Goal: Browse casually: Explore the website without a specific task or goal

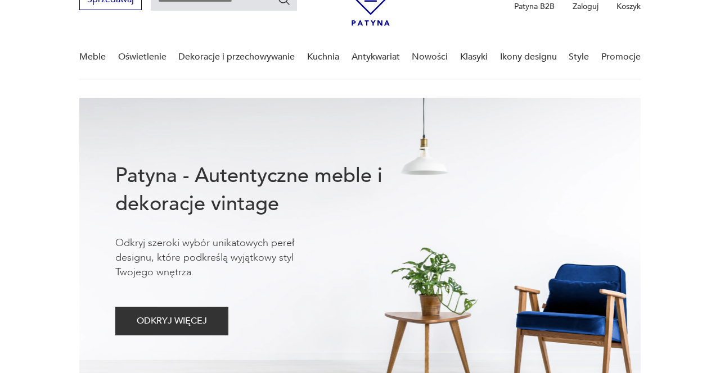
scroll to position [60, 0]
click at [430, 60] on link "Nowości" at bounding box center [430, 57] width 36 height 43
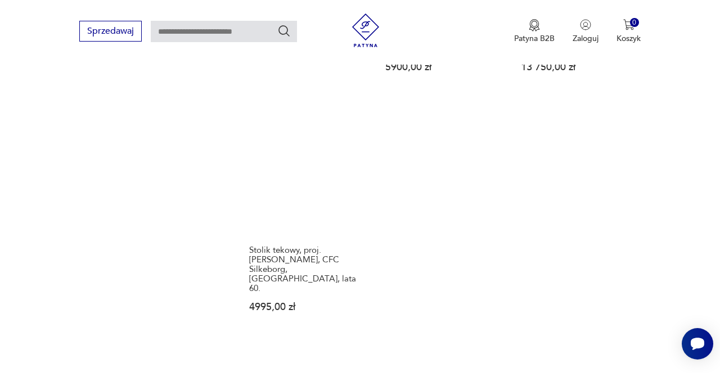
scroll to position [1426, 0]
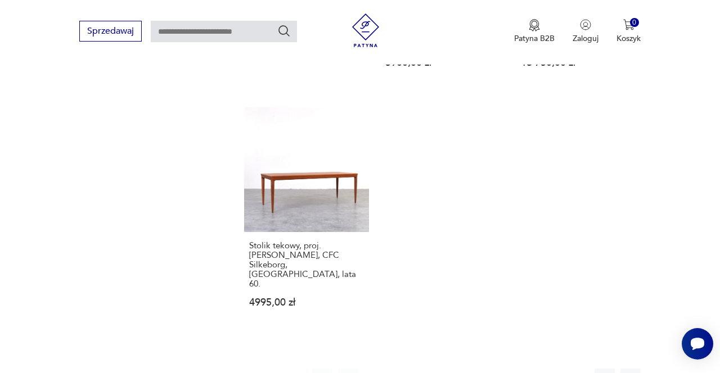
click at [391, 369] on button "2" at bounding box center [400, 379] width 20 height 20
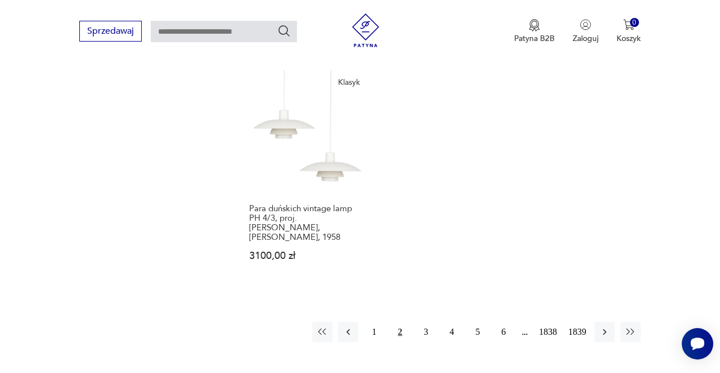
scroll to position [1458, 0]
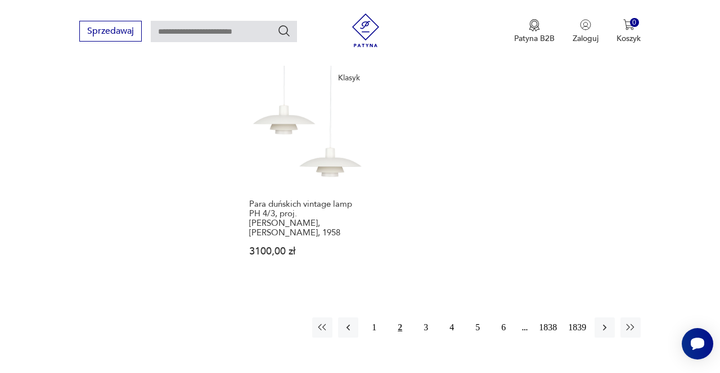
click at [423, 318] on button "3" at bounding box center [425, 328] width 20 height 20
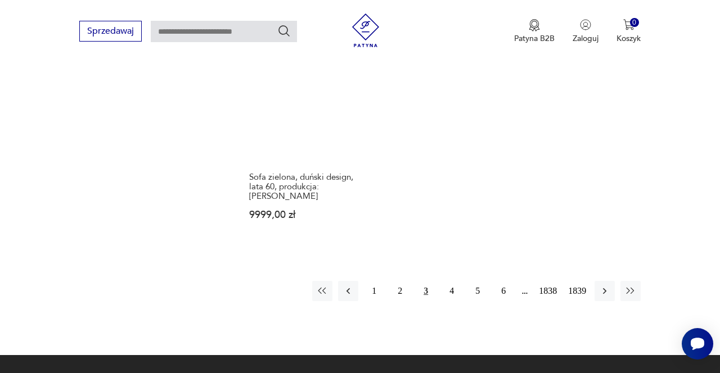
scroll to position [1469, 0]
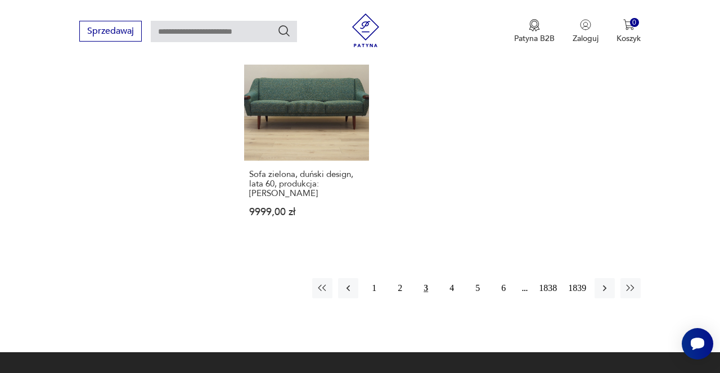
click at [447, 278] on button "4" at bounding box center [451, 288] width 20 height 20
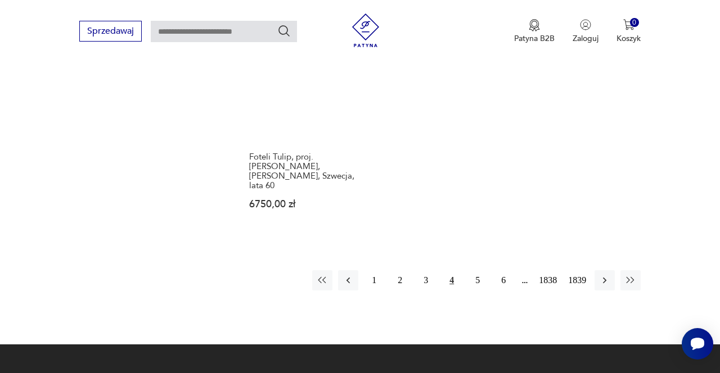
scroll to position [1446, 0]
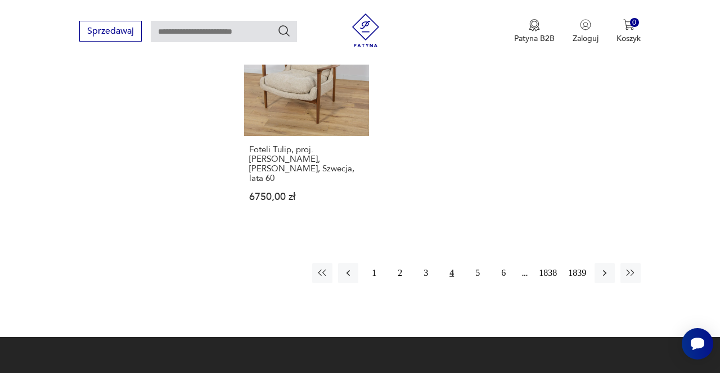
click at [473, 263] on button "5" at bounding box center [477, 273] width 20 height 20
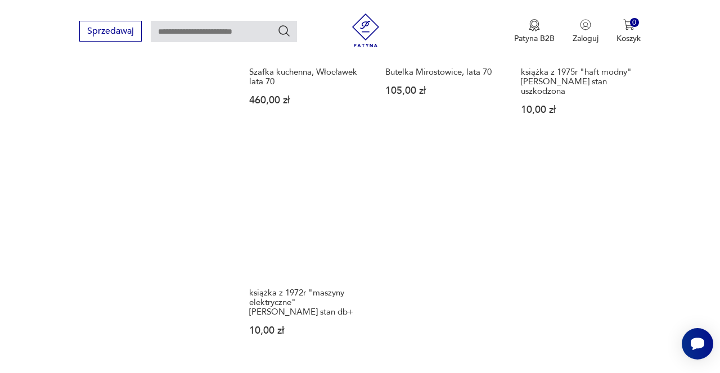
scroll to position [1351, 0]
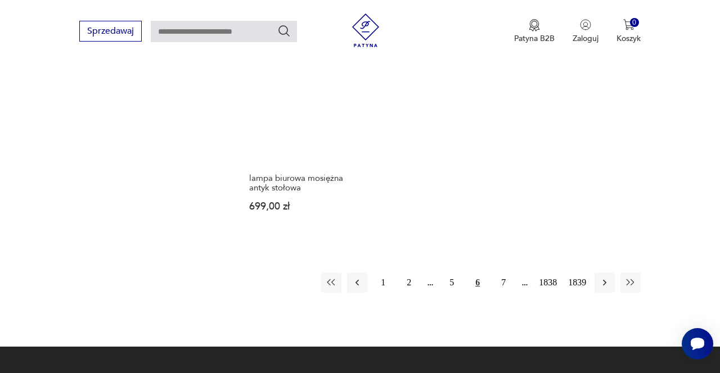
scroll to position [1414, 0]
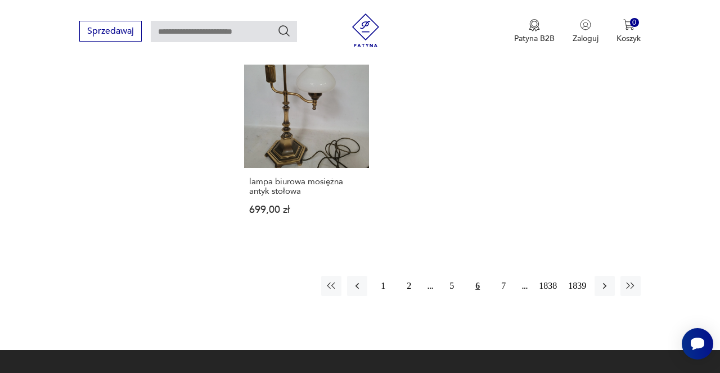
click at [497, 278] on button "7" at bounding box center [503, 286] width 20 height 20
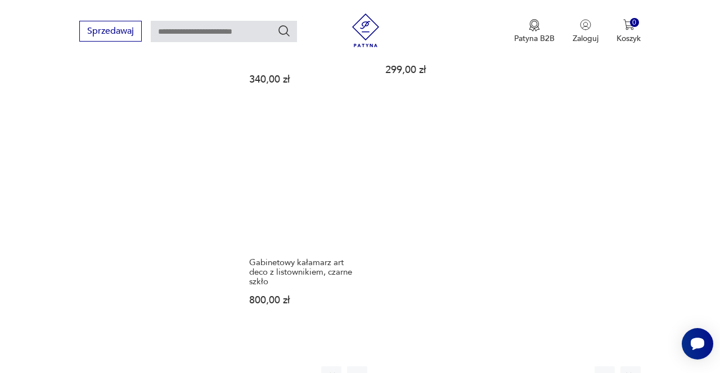
scroll to position [1338, 0]
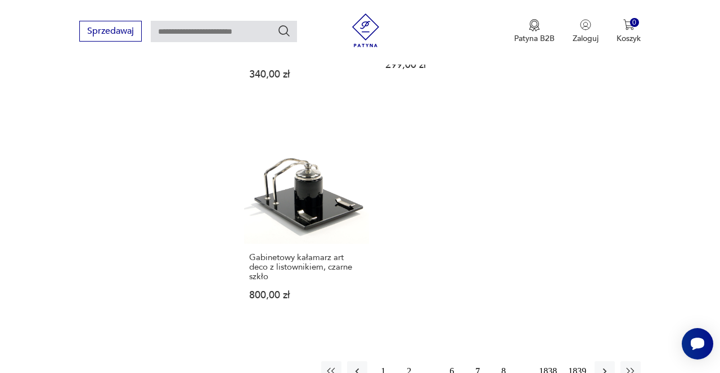
click at [497, 361] on button "8" at bounding box center [503, 371] width 20 height 20
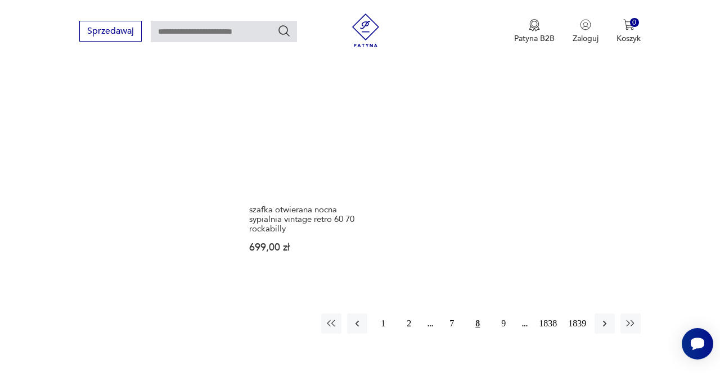
scroll to position [1415, 0]
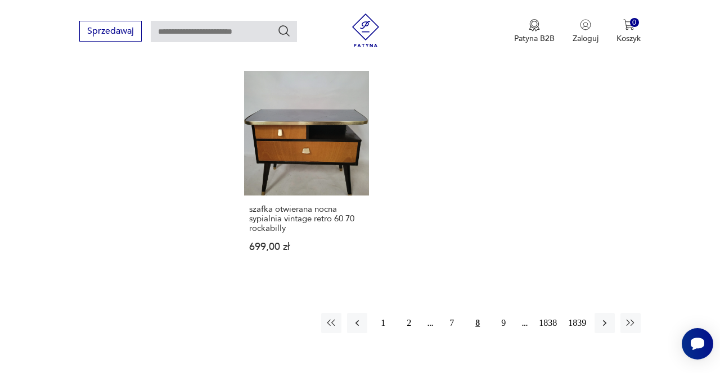
click at [499, 313] on button "9" at bounding box center [503, 323] width 20 height 20
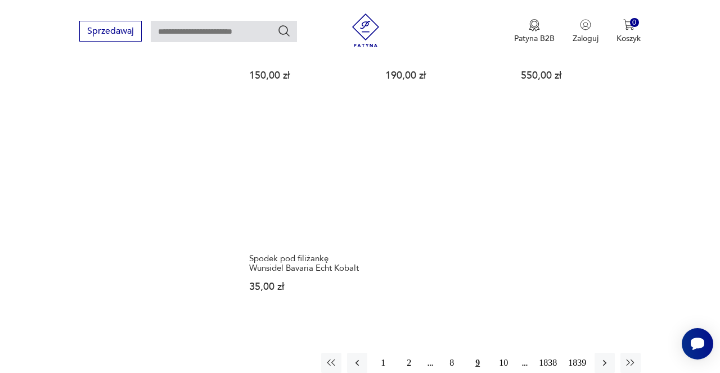
scroll to position [1321, 0]
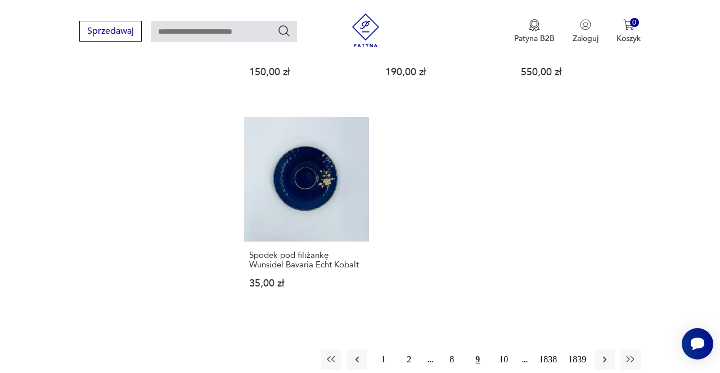
click at [507, 350] on button "10" at bounding box center [503, 360] width 20 height 20
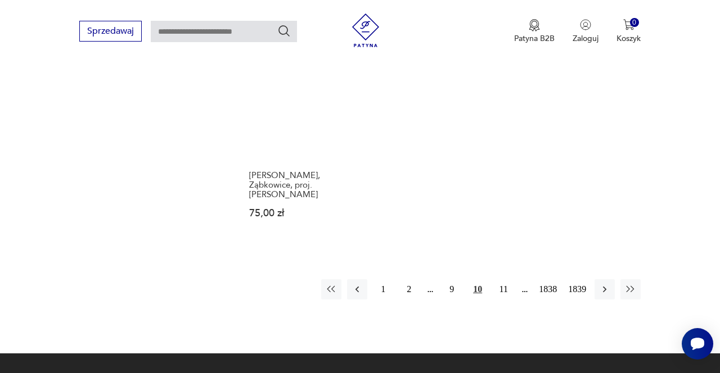
scroll to position [1401, 0]
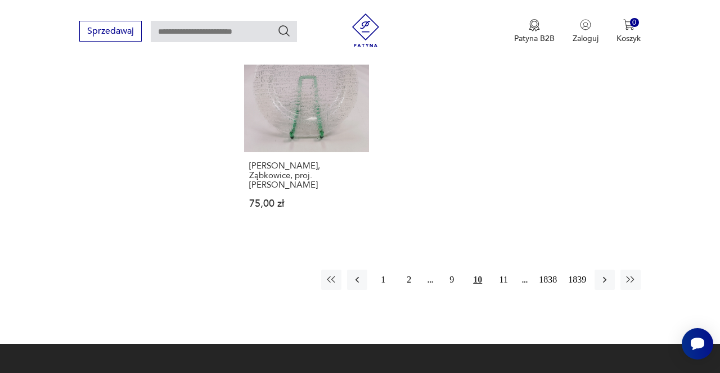
click at [501, 270] on button "11" at bounding box center [503, 280] width 20 height 20
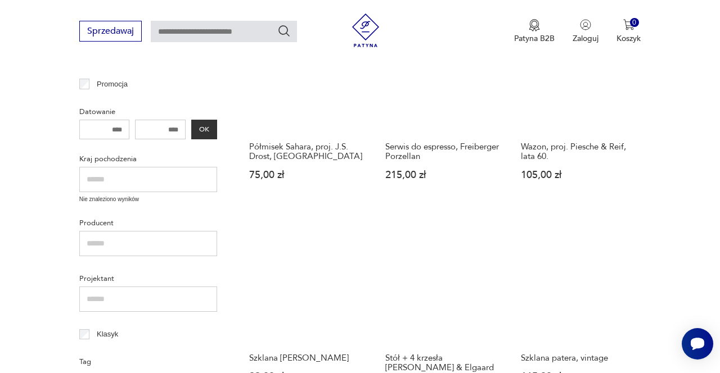
scroll to position [349, 0]
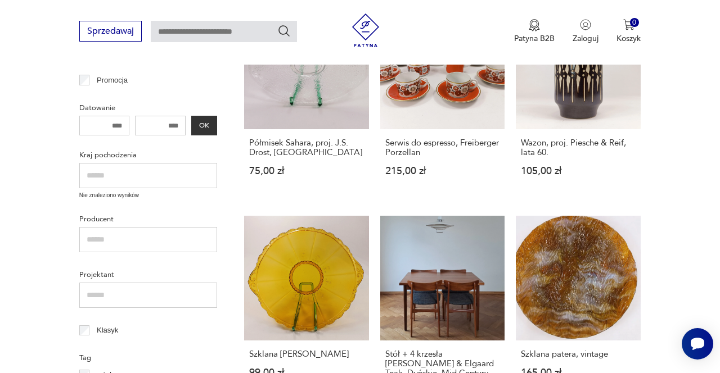
click at [582, 297] on link "Szklana patera, vintage 165,00 zł" at bounding box center [578, 317] width 125 height 203
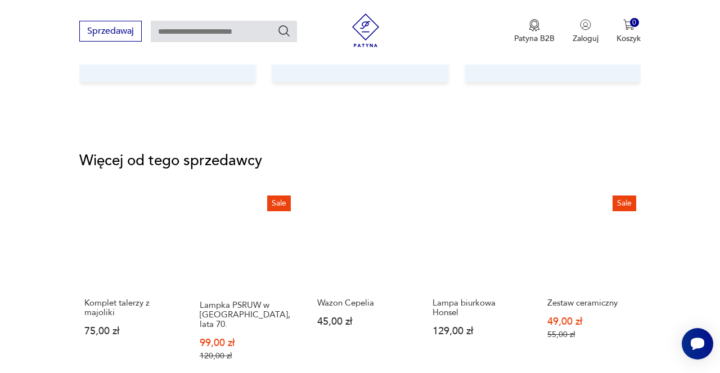
scroll to position [1293, 0]
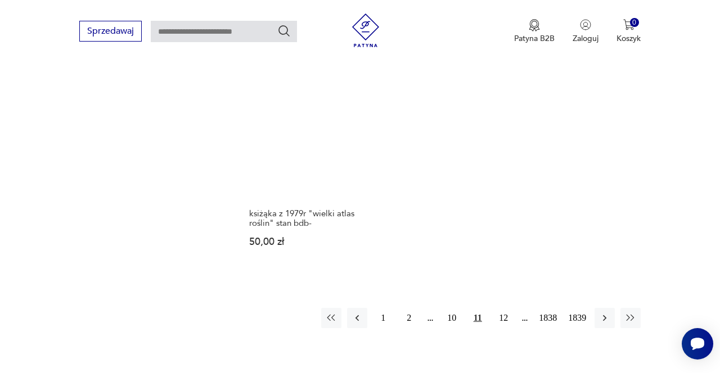
scroll to position [1373, 0]
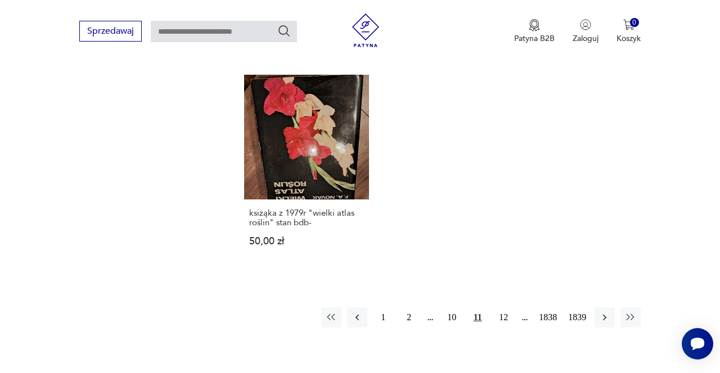
click at [502, 316] on button "12" at bounding box center [503, 318] width 20 height 20
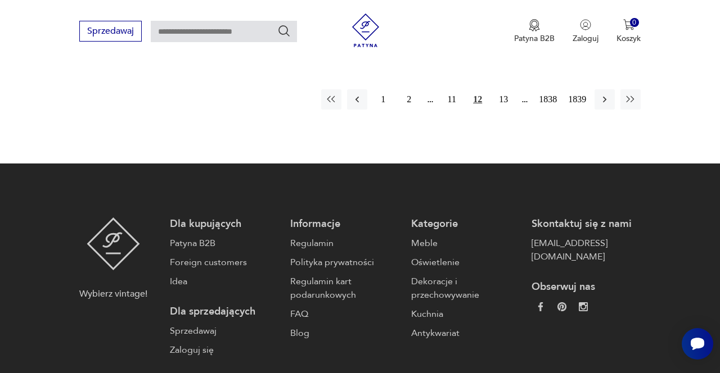
scroll to position [1612, 0]
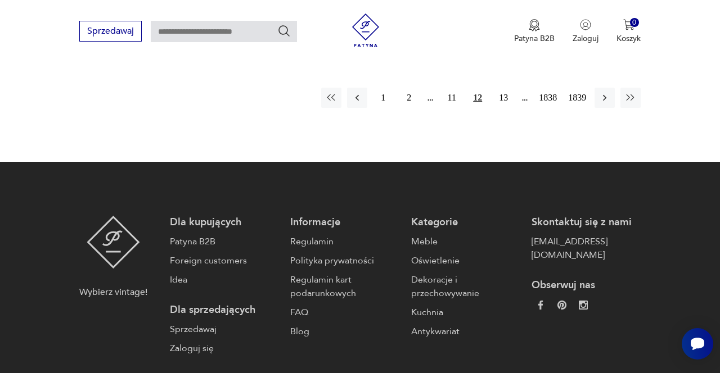
click at [506, 88] on button "13" at bounding box center [503, 98] width 20 height 20
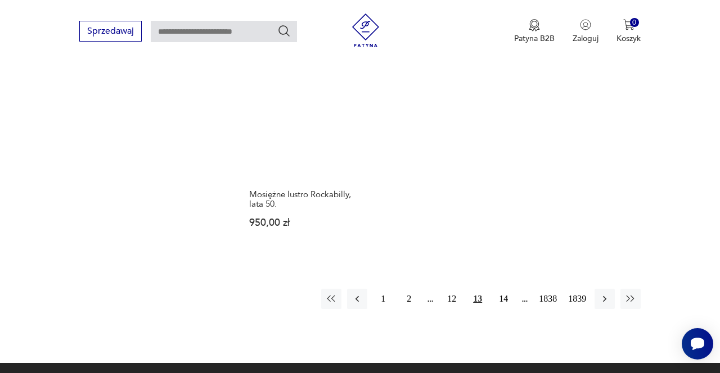
scroll to position [1423, 0]
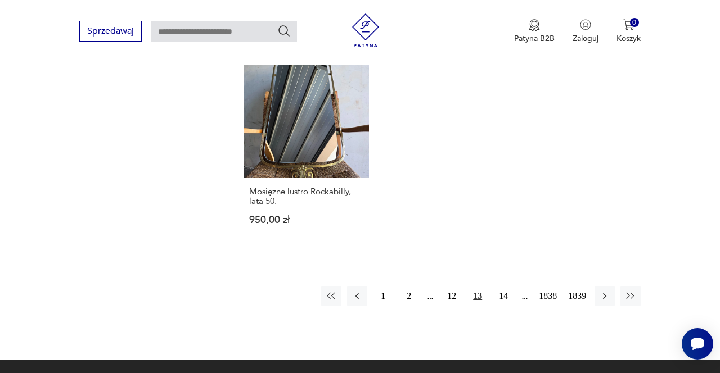
click at [504, 286] on button "14" at bounding box center [503, 296] width 20 height 20
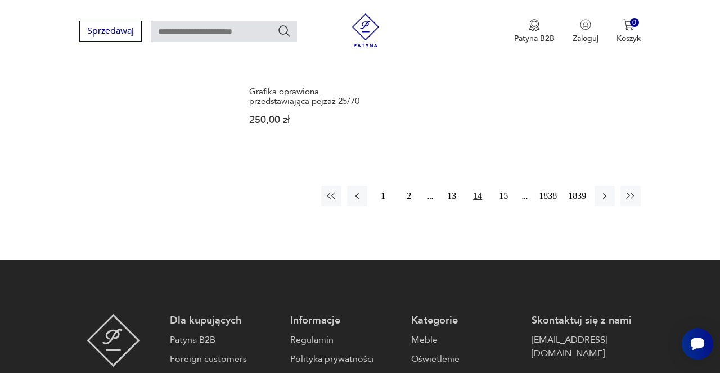
scroll to position [1532, 0]
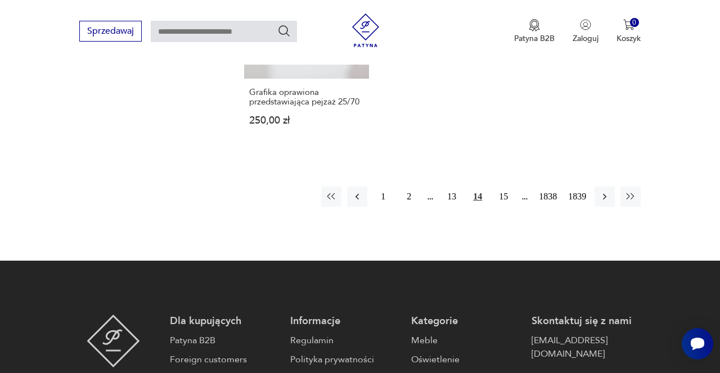
click at [501, 187] on button "15" at bounding box center [503, 197] width 20 height 20
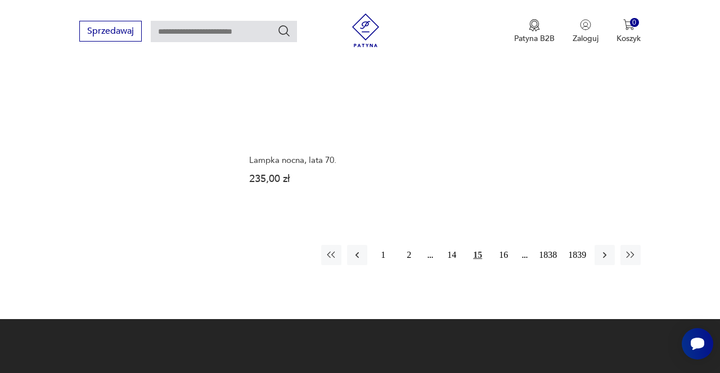
scroll to position [1495, 0]
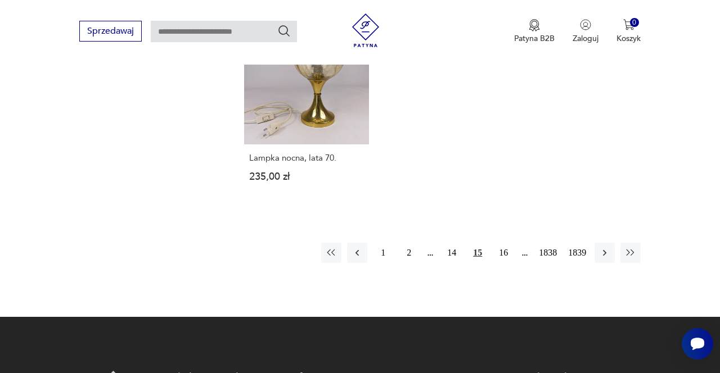
click at [501, 243] on button "16" at bounding box center [503, 253] width 20 height 20
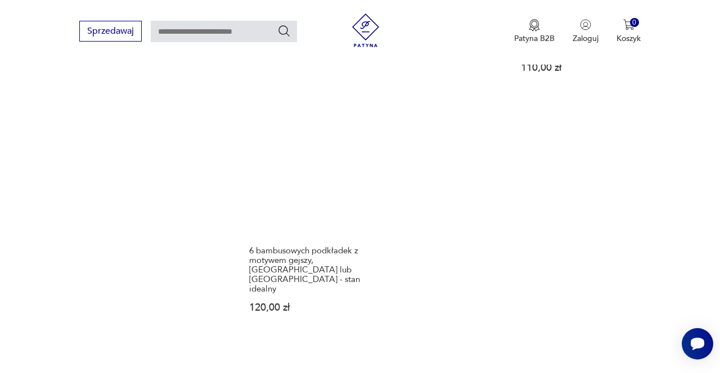
scroll to position [1355, 0]
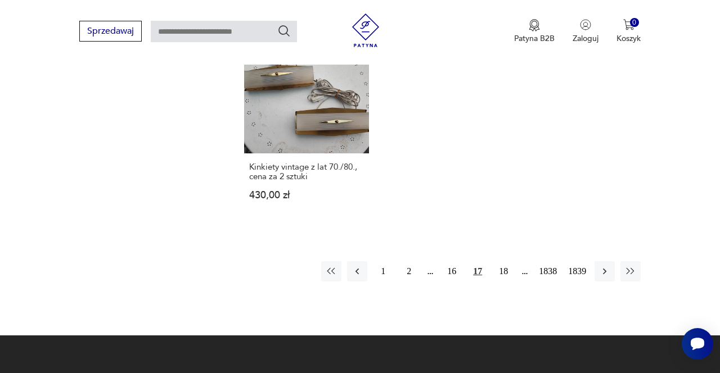
scroll to position [1401, 0]
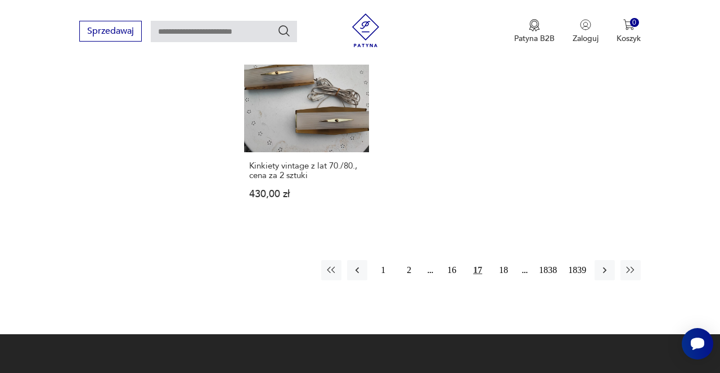
click at [503, 261] on button "18" at bounding box center [503, 270] width 20 height 20
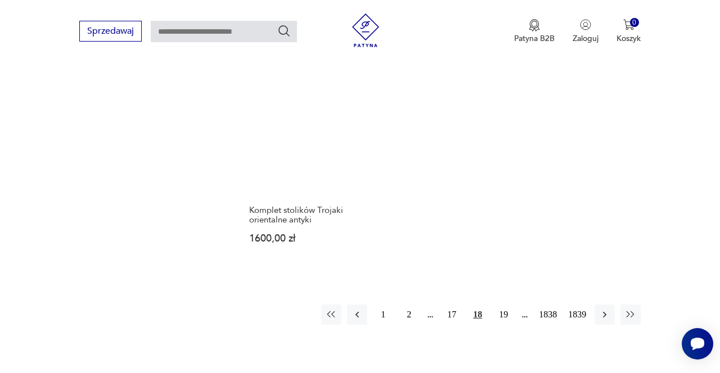
scroll to position [1348, 0]
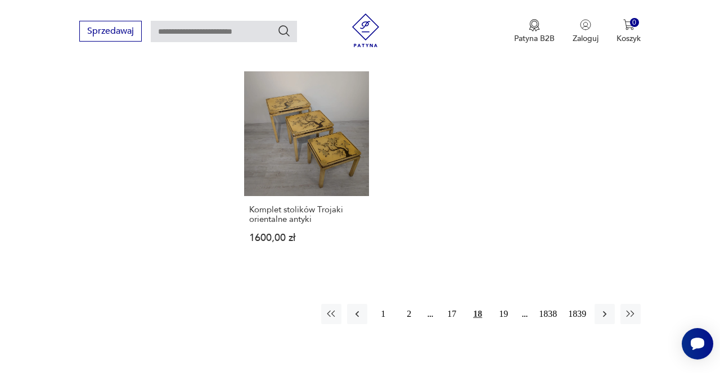
click at [500, 313] on button "19" at bounding box center [503, 314] width 20 height 20
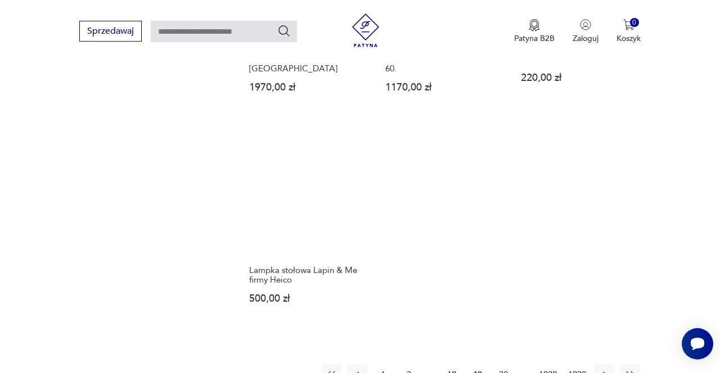
scroll to position [1385, 0]
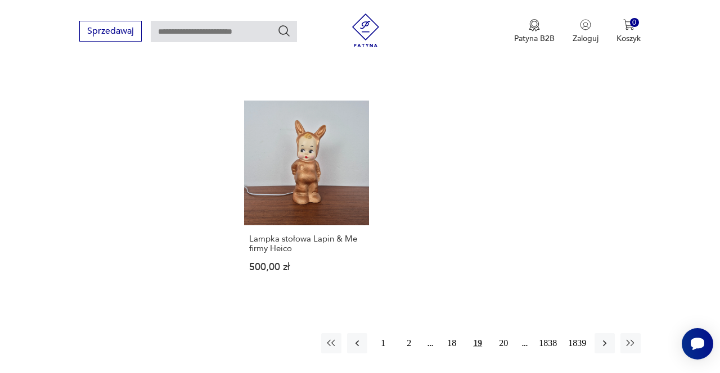
click at [500, 333] on button "20" at bounding box center [503, 343] width 20 height 20
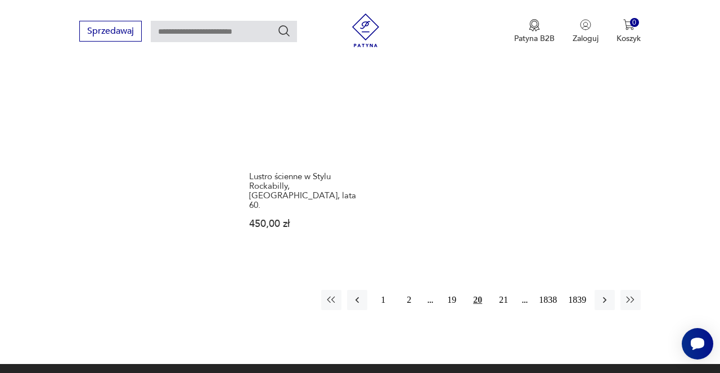
scroll to position [1478, 0]
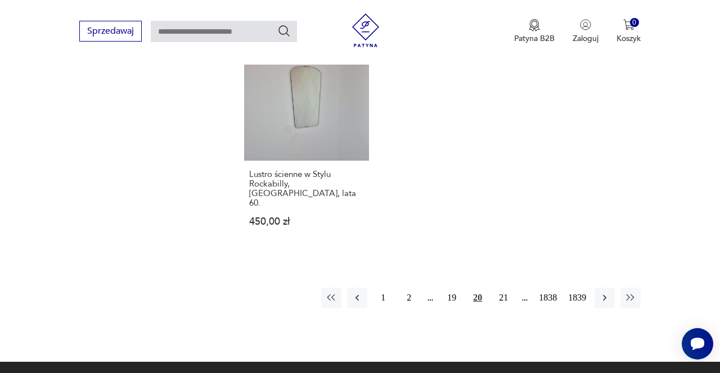
click at [503, 288] on button "21" at bounding box center [503, 298] width 20 height 20
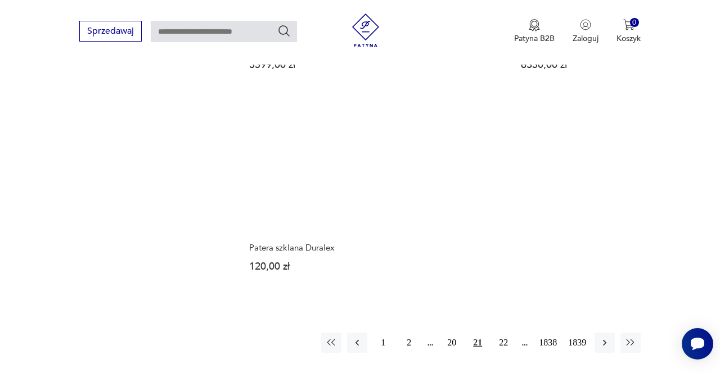
scroll to position [1394, 0]
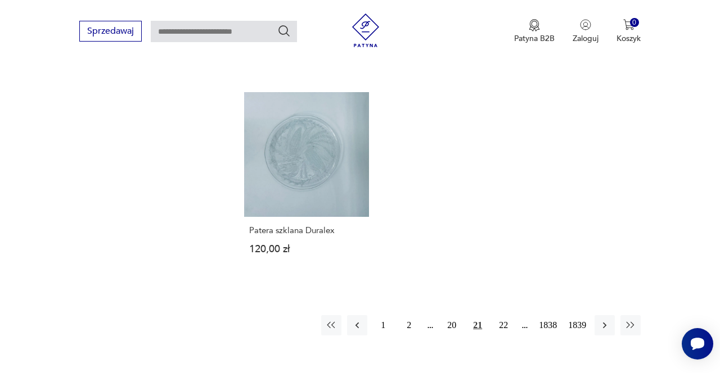
click at [501, 315] on button "22" at bounding box center [503, 325] width 20 height 20
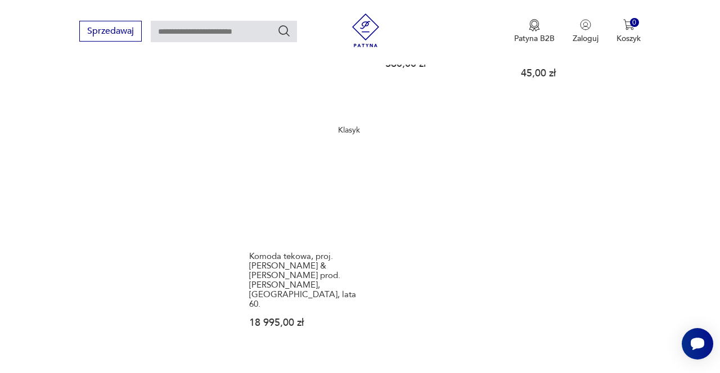
scroll to position [1321, 0]
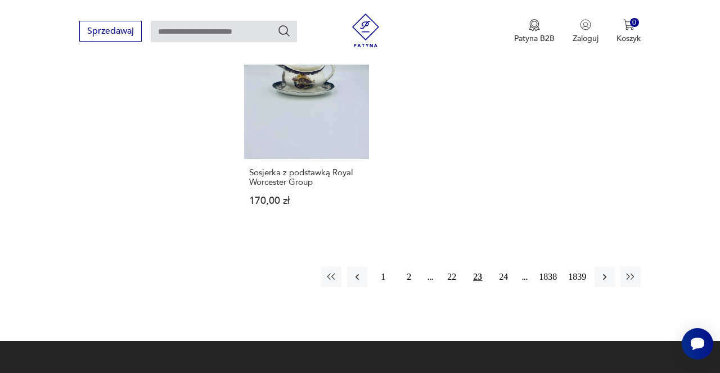
scroll to position [1425, 0]
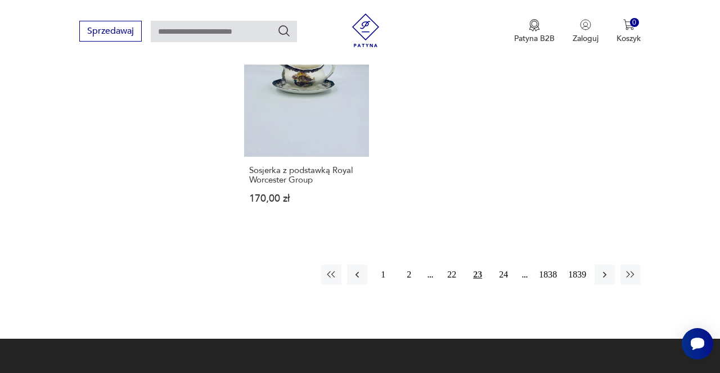
click at [502, 265] on button "24" at bounding box center [503, 275] width 20 height 20
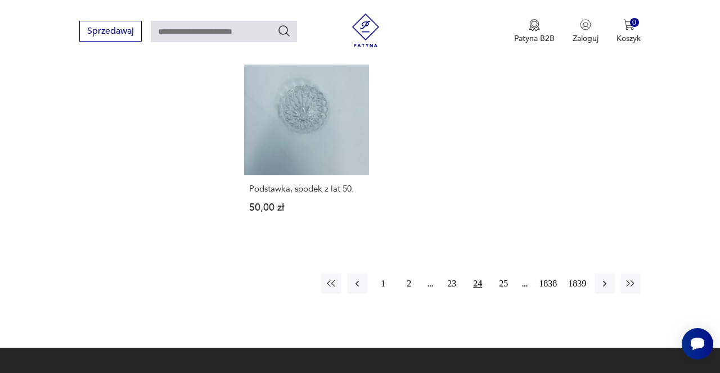
scroll to position [1398, 0]
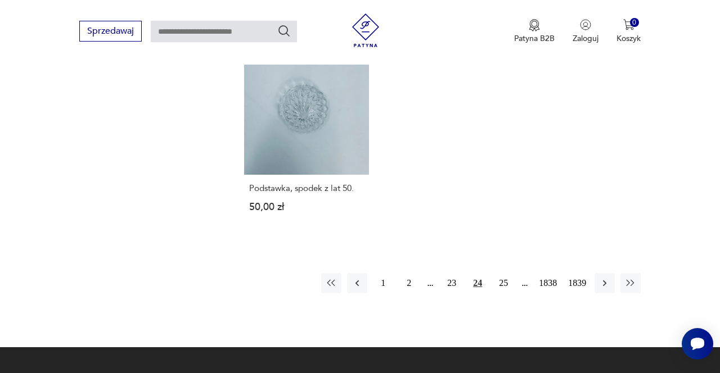
click at [495, 273] on button "25" at bounding box center [503, 283] width 20 height 20
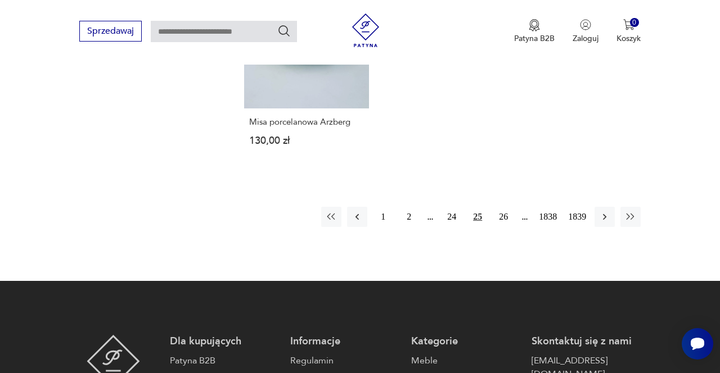
scroll to position [1482, 0]
